Goal: Task Accomplishment & Management: Use online tool/utility

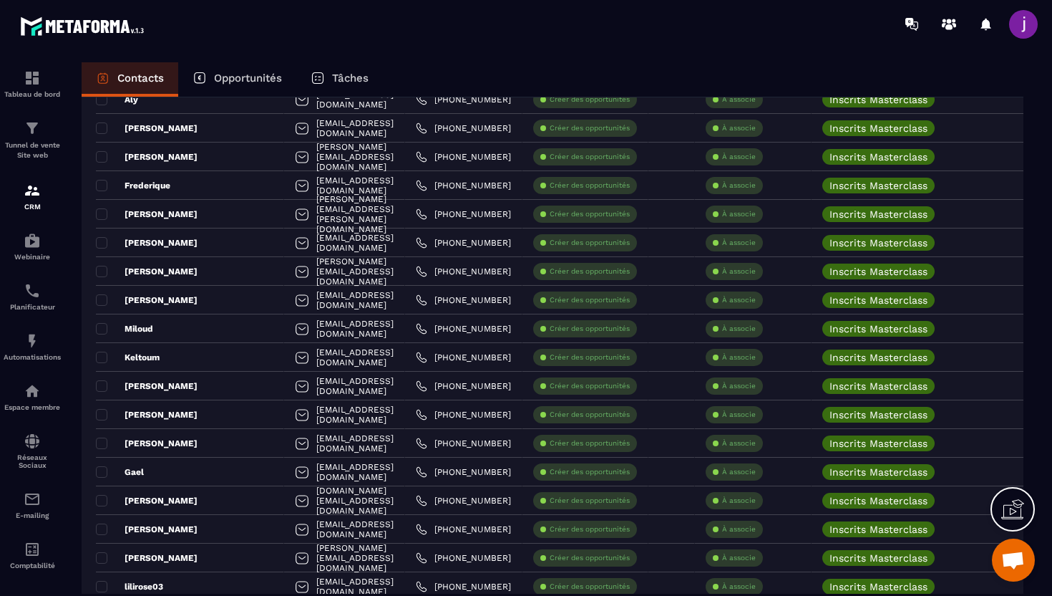
scroll to position [2595, 0]
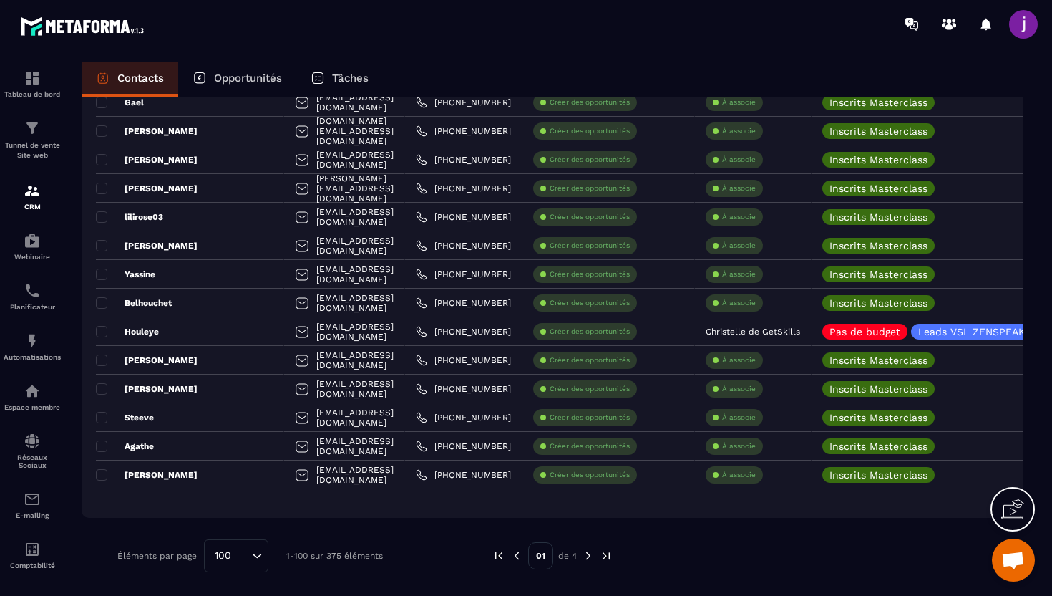
click at [590, 560] on img at bounding box center [588, 555] width 13 height 13
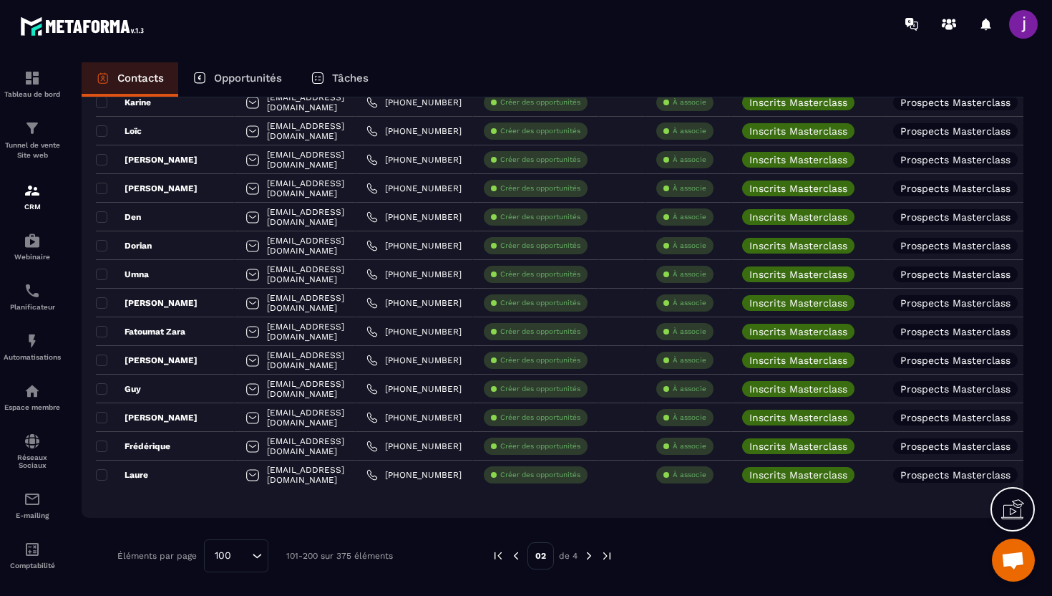
click at [593, 556] on img at bounding box center [589, 555] width 13 height 13
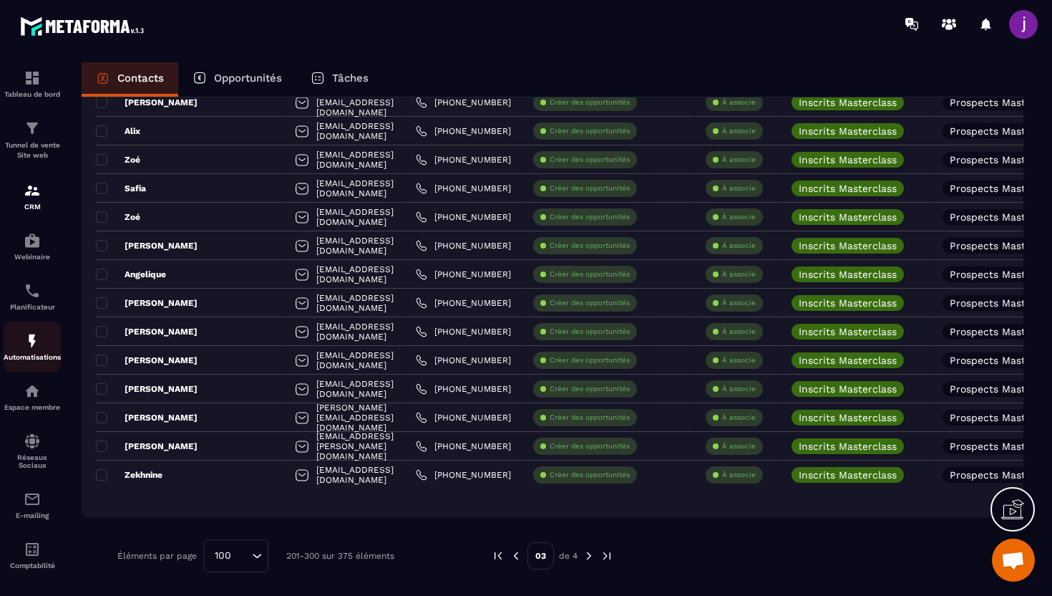
click at [18, 351] on div "Automatisations" at bounding box center [32, 346] width 57 height 29
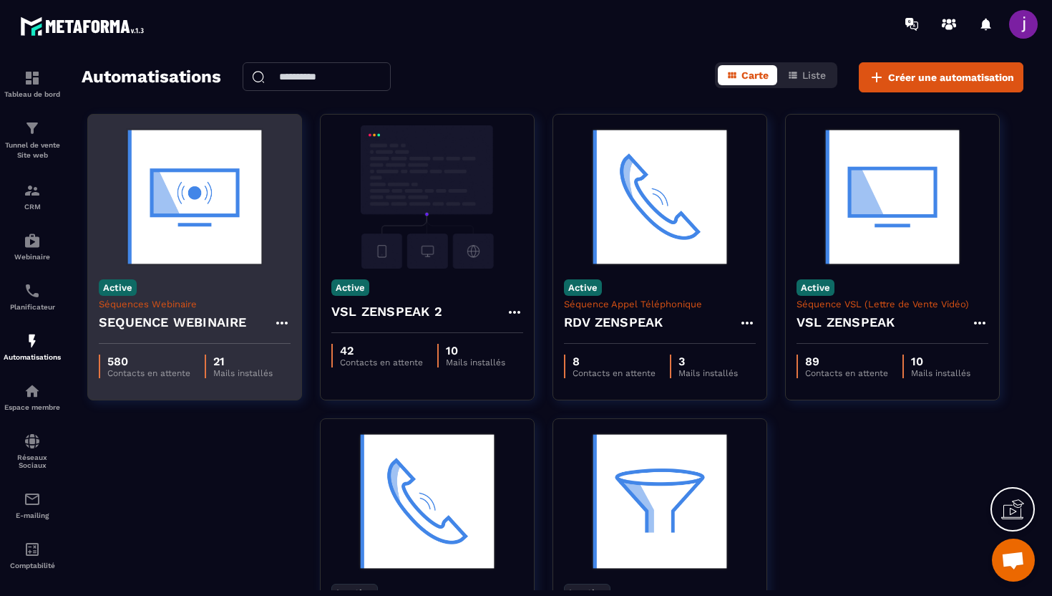
click at [260, 328] on div "SEQUENCE WEBINAIRE" at bounding box center [195, 326] width 192 height 34
click at [230, 325] on h4 "SEQUENCE WEBINAIRE" at bounding box center [173, 322] width 148 height 20
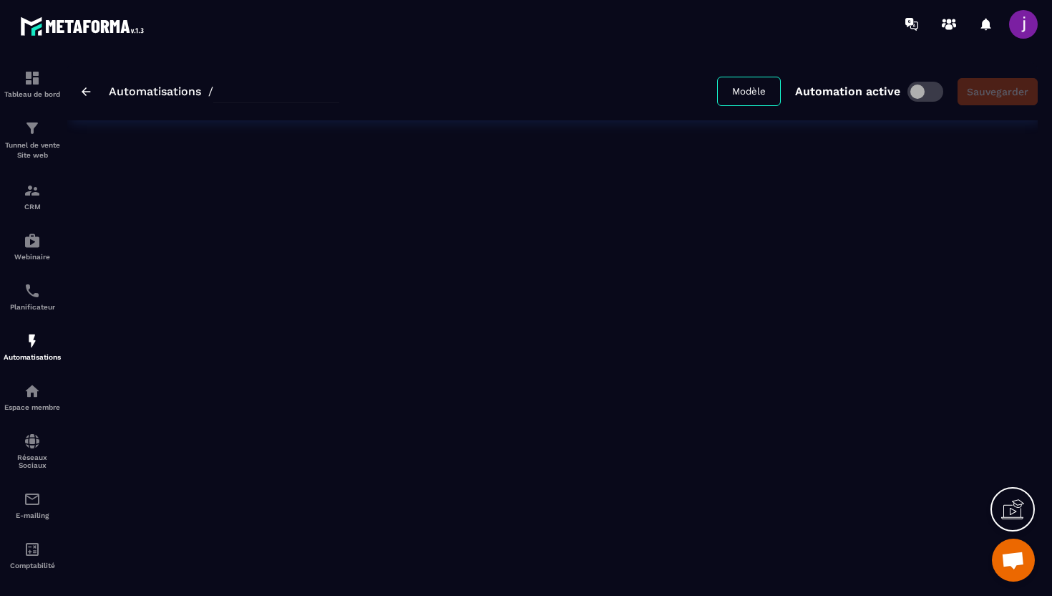
type input "**********"
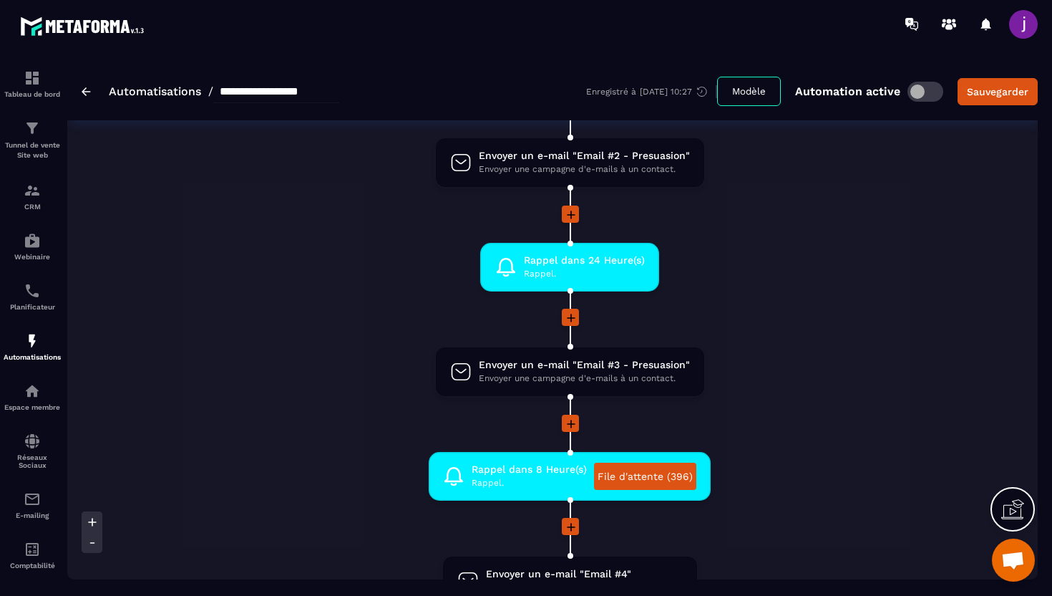
scroll to position [620, 0]
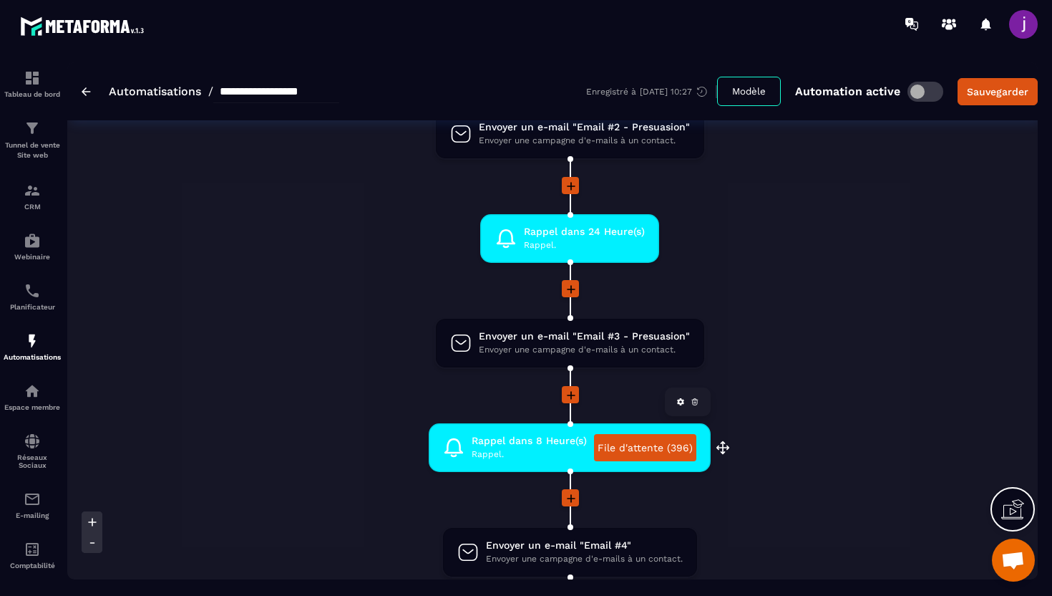
click at [645, 448] on link "File d'attente (396)" at bounding box center [645, 447] width 102 height 27
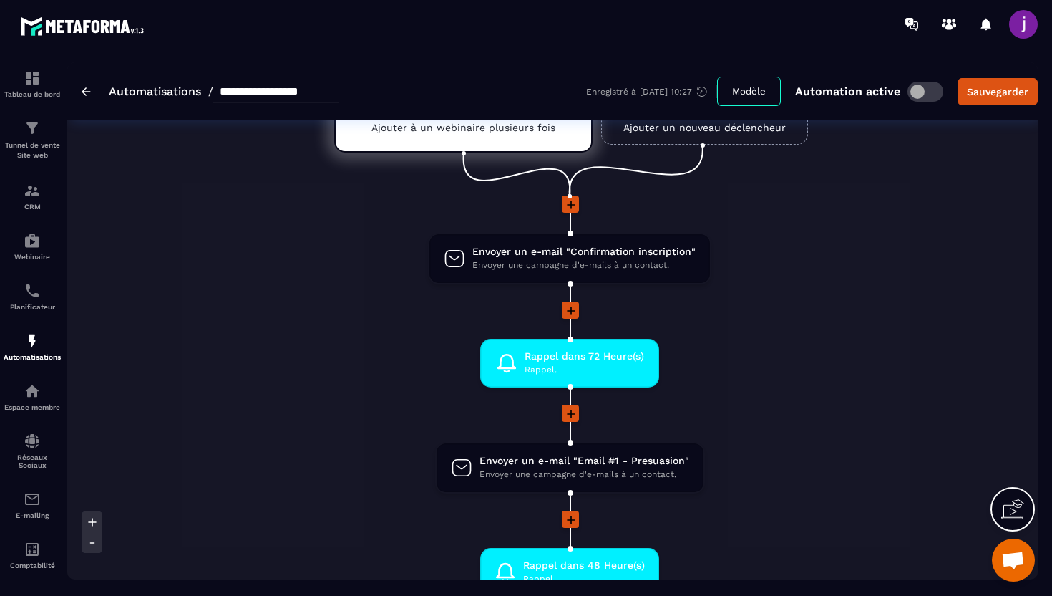
scroll to position [0, 0]
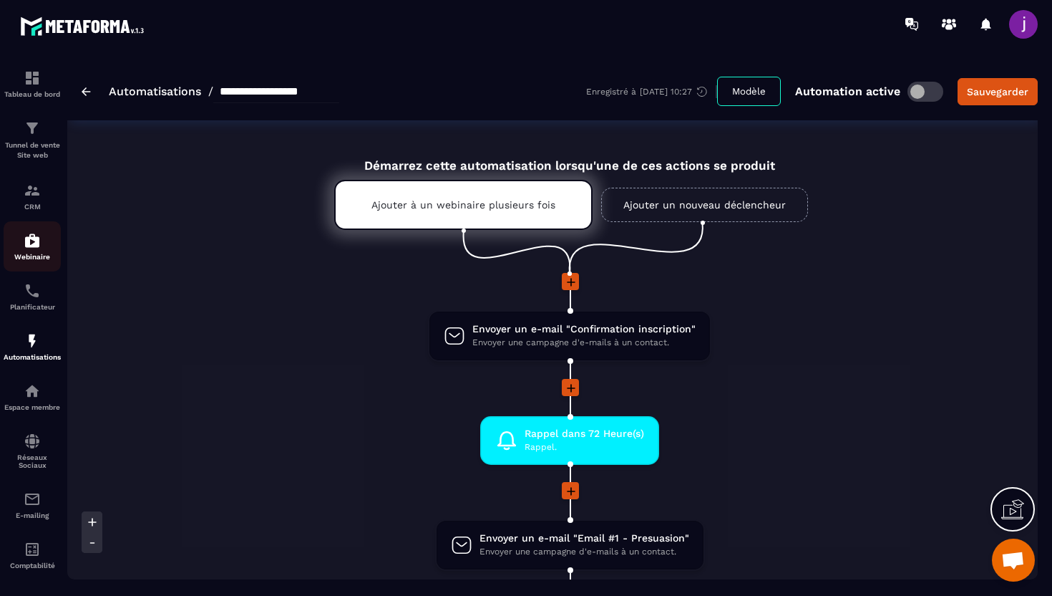
click at [26, 242] on img at bounding box center [32, 240] width 17 height 17
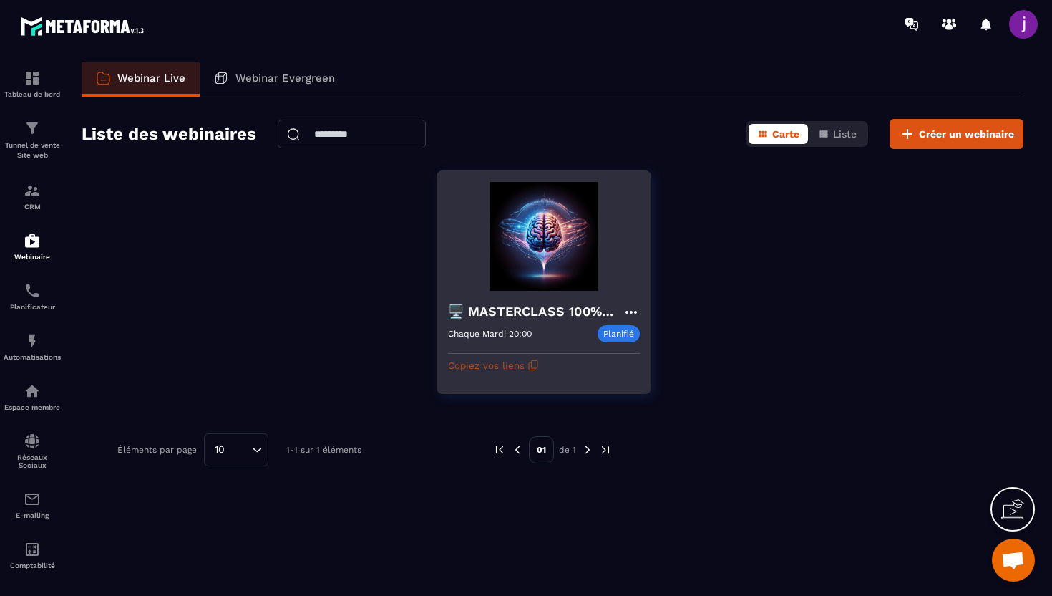
click at [511, 364] on button "Copiez vos liens" at bounding box center [493, 365] width 91 height 23
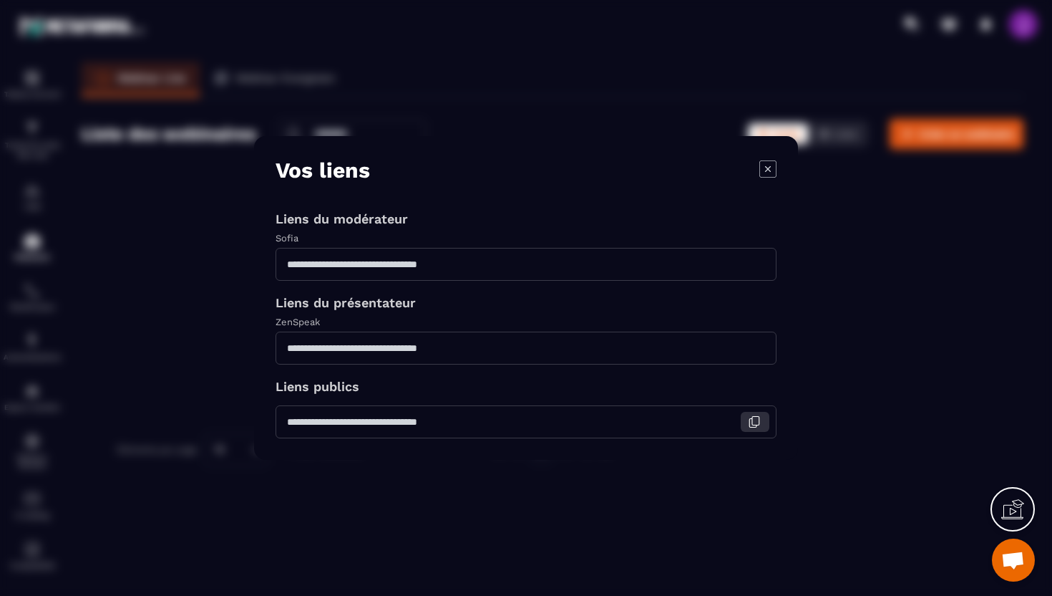
click at [752, 421] on icon "Modal window" at bounding box center [755, 421] width 7 height 9
click at [766, 172] on icon "Modal window" at bounding box center [767, 168] width 17 height 17
